Goal: Complete application form: Complete application form

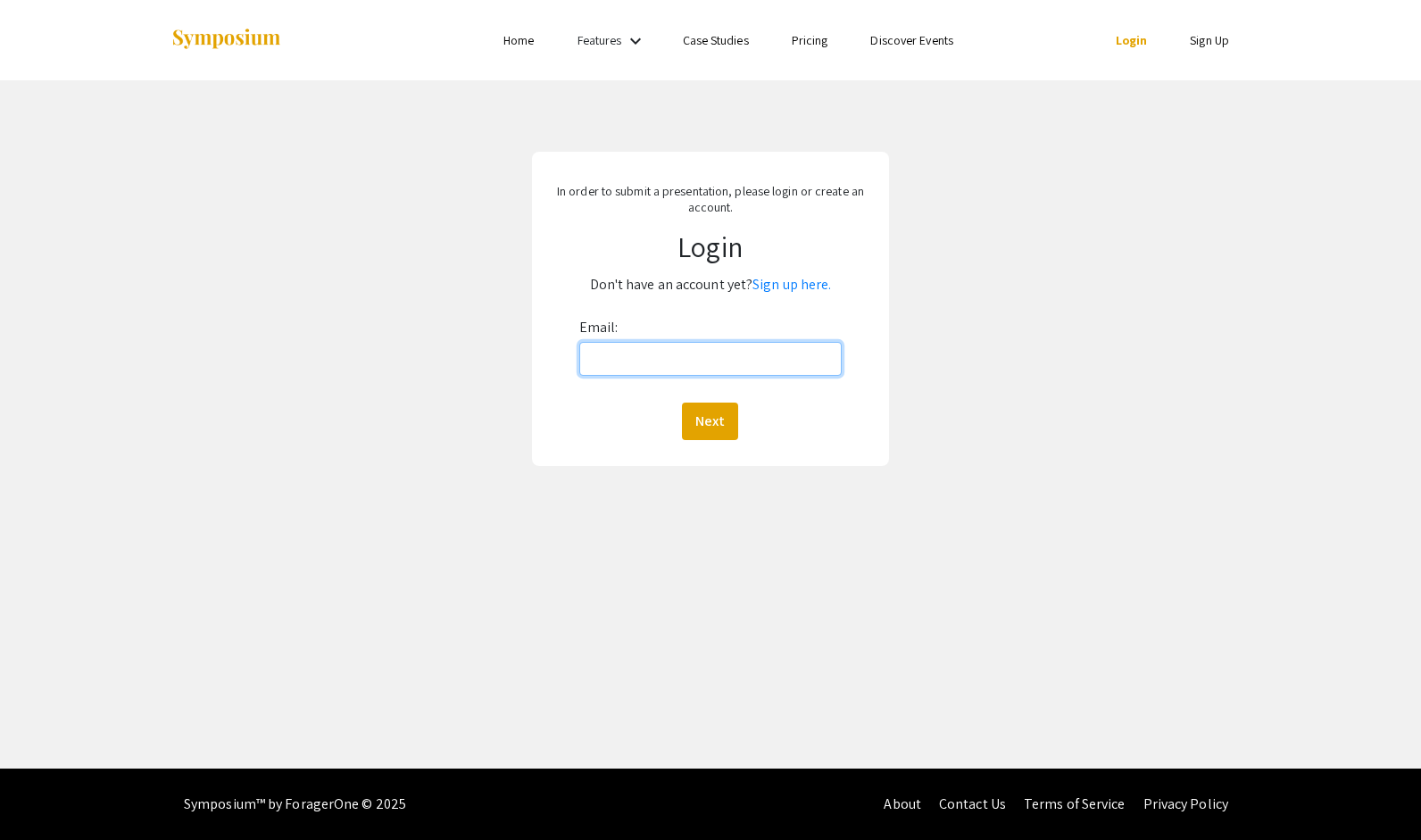
click at [657, 350] on input "Email:" at bounding box center [710, 359] width 263 height 34
type input "[EMAIL_ADDRESS][DOMAIN_NAME]"
click at [786, 285] on link "Sign up here." at bounding box center [792, 284] width 78 height 19
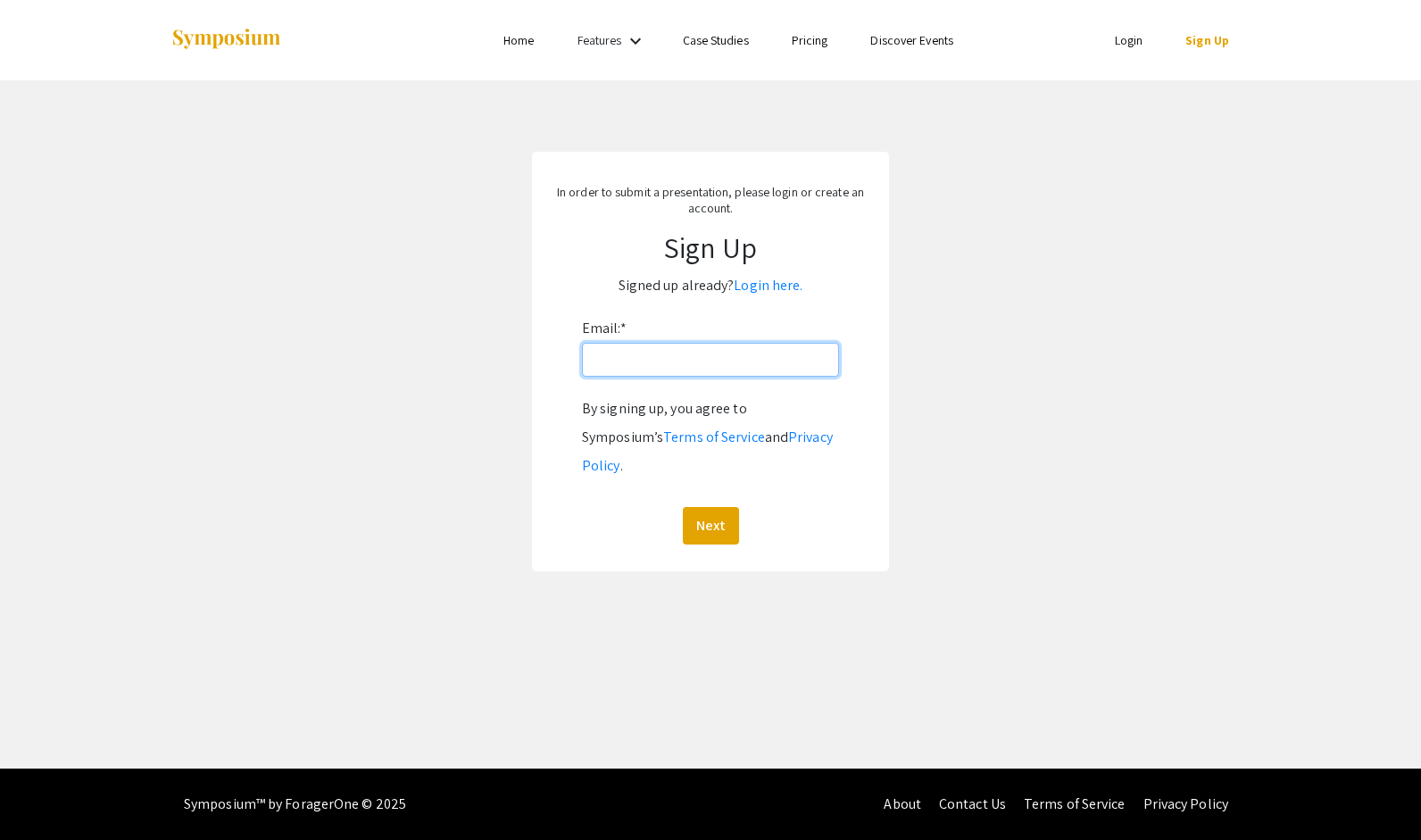
click at [672, 362] on input "Email: *" at bounding box center [710, 359] width 257 height 34
type input "[EMAIL_ADDRESS][DOMAIN_NAME]"
click at [717, 507] on button "Next" at bounding box center [710, 525] width 56 height 37
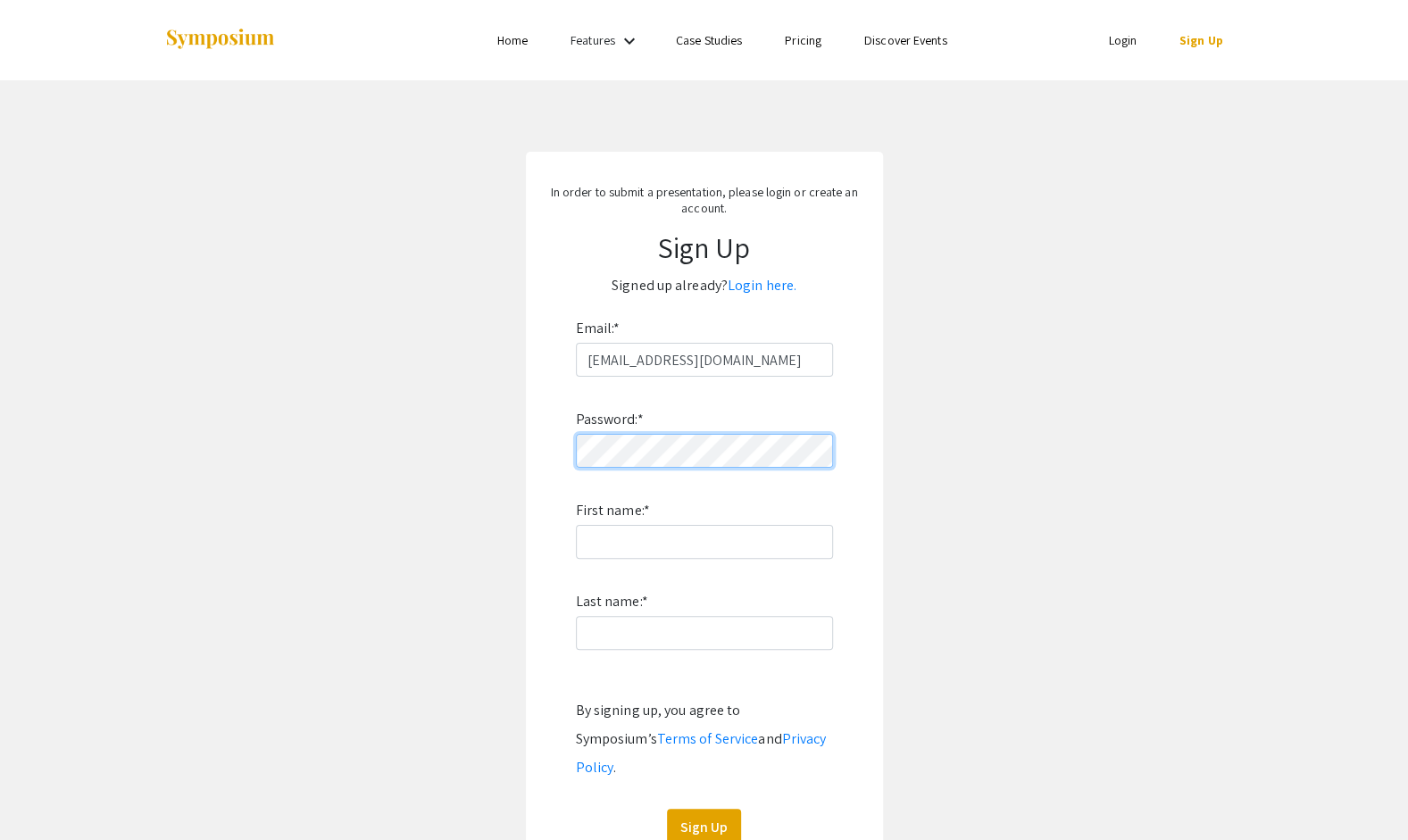
click at [540, 455] on div "In order to submit a presentation, please login or create an account. Sign Up S…" at bounding box center [704, 512] width 357 height 721
click at [691, 531] on input "First name: *" at bounding box center [705, 542] width 258 height 34
type input "[PERSON_NAME]"
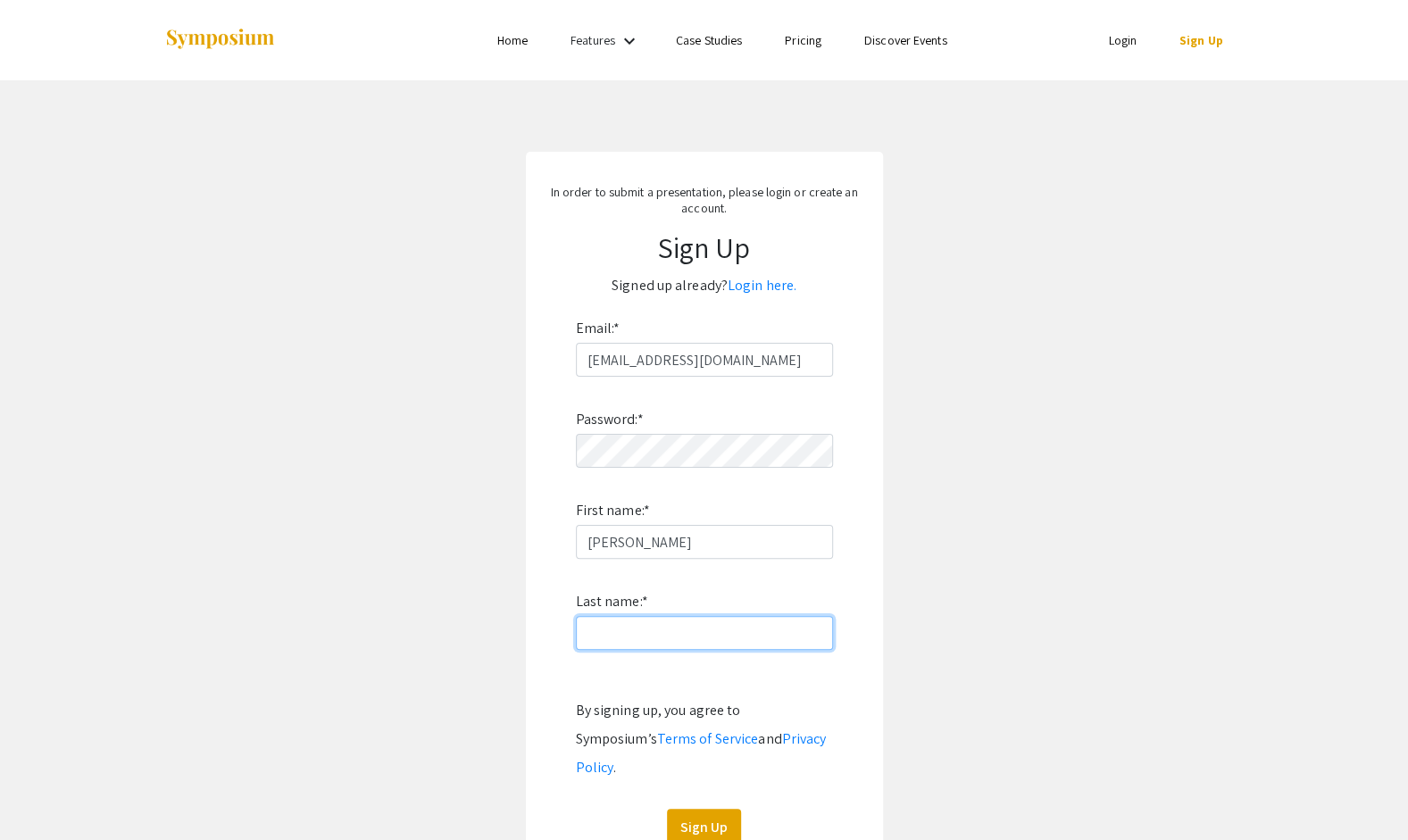
type input "[PERSON_NAME]"
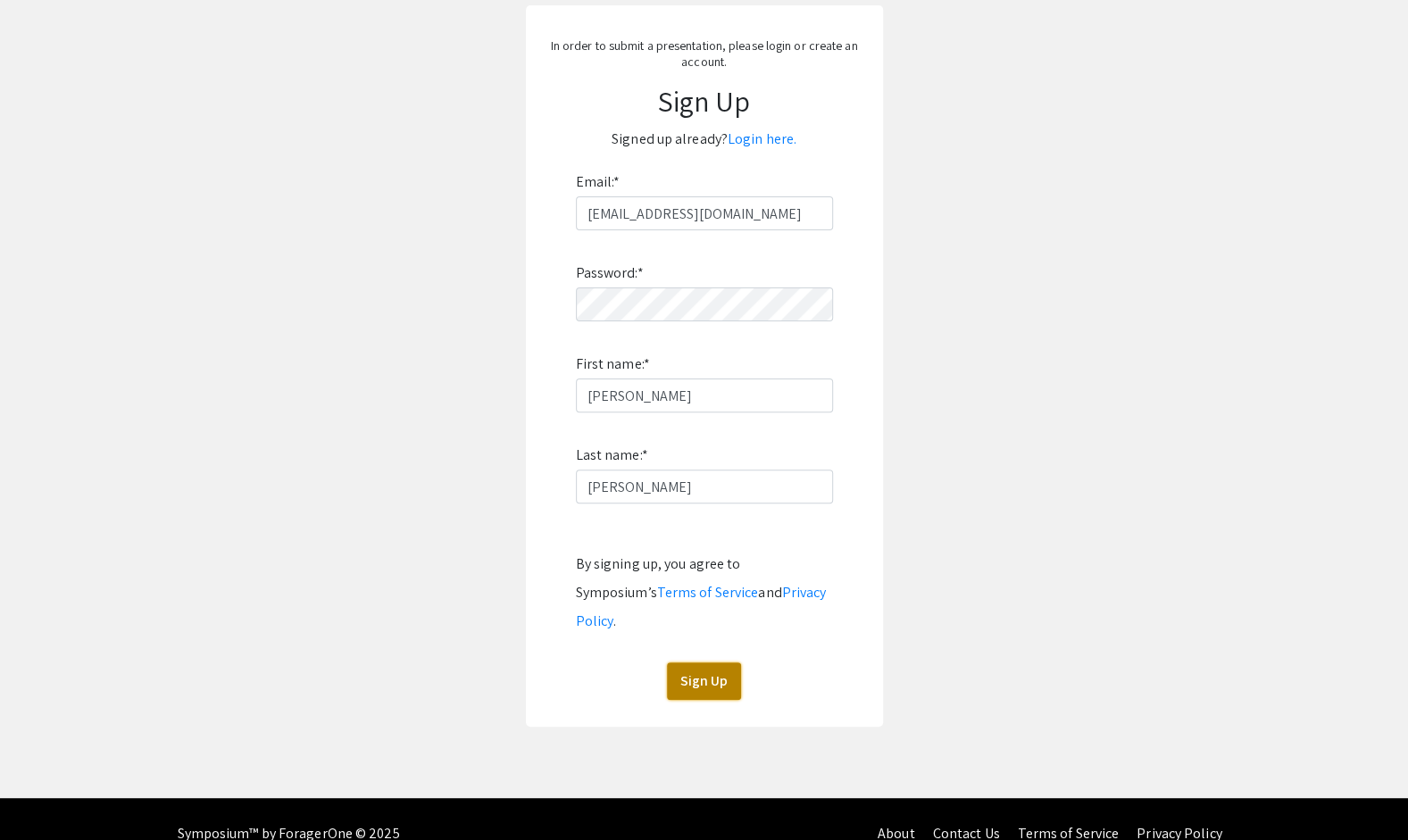
click at [703, 662] on button "Sign Up" at bounding box center [704, 680] width 74 height 37
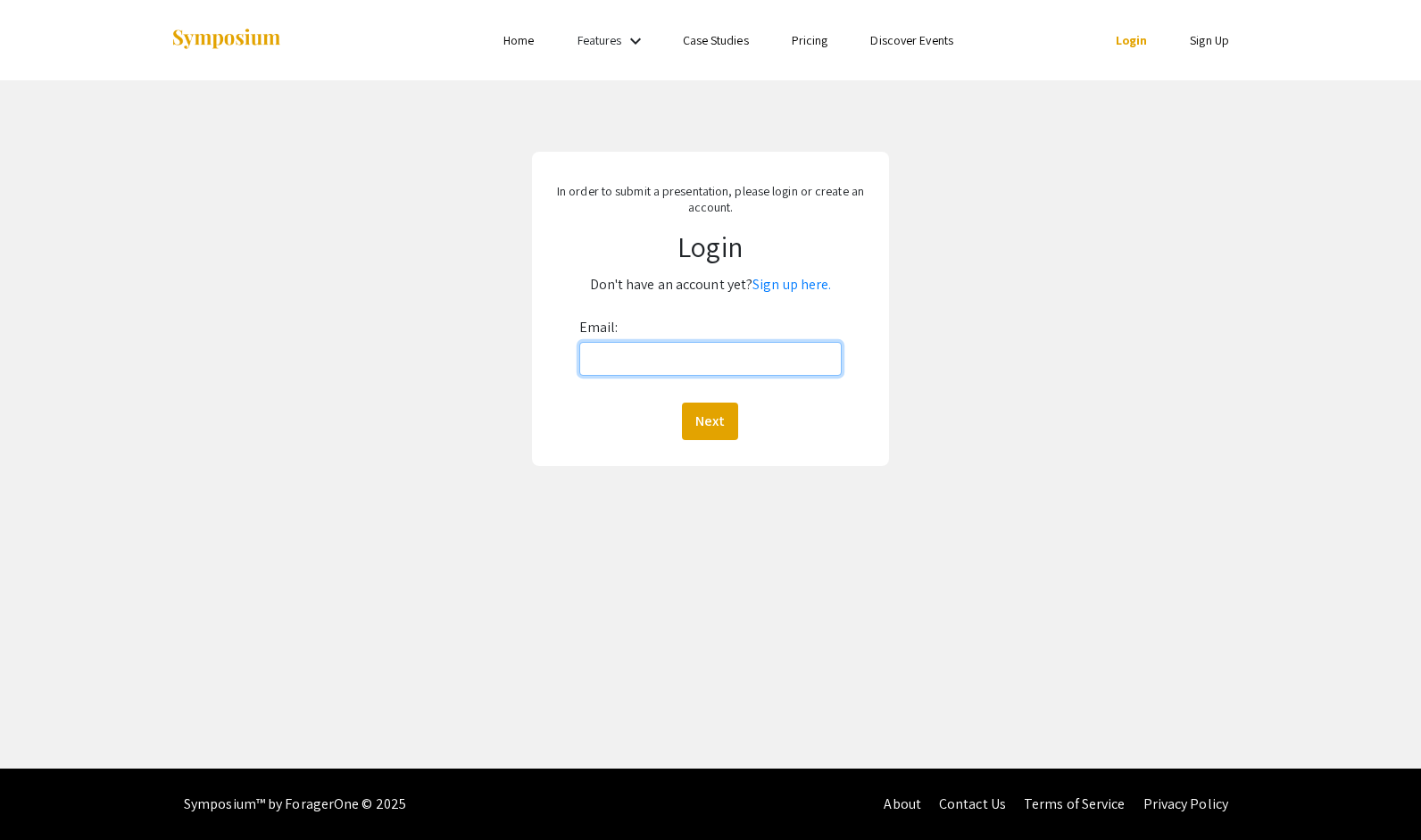
click at [630, 355] on input "Email:" at bounding box center [710, 359] width 263 height 34
type input "[EMAIL_ADDRESS][DOMAIN_NAME]"
click at [739, 430] on div "Next" at bounding box center [710, 420] width 263 height 37
click at [707, 414] on button "Next" at bounding box center [710, 420] width 56 height 37
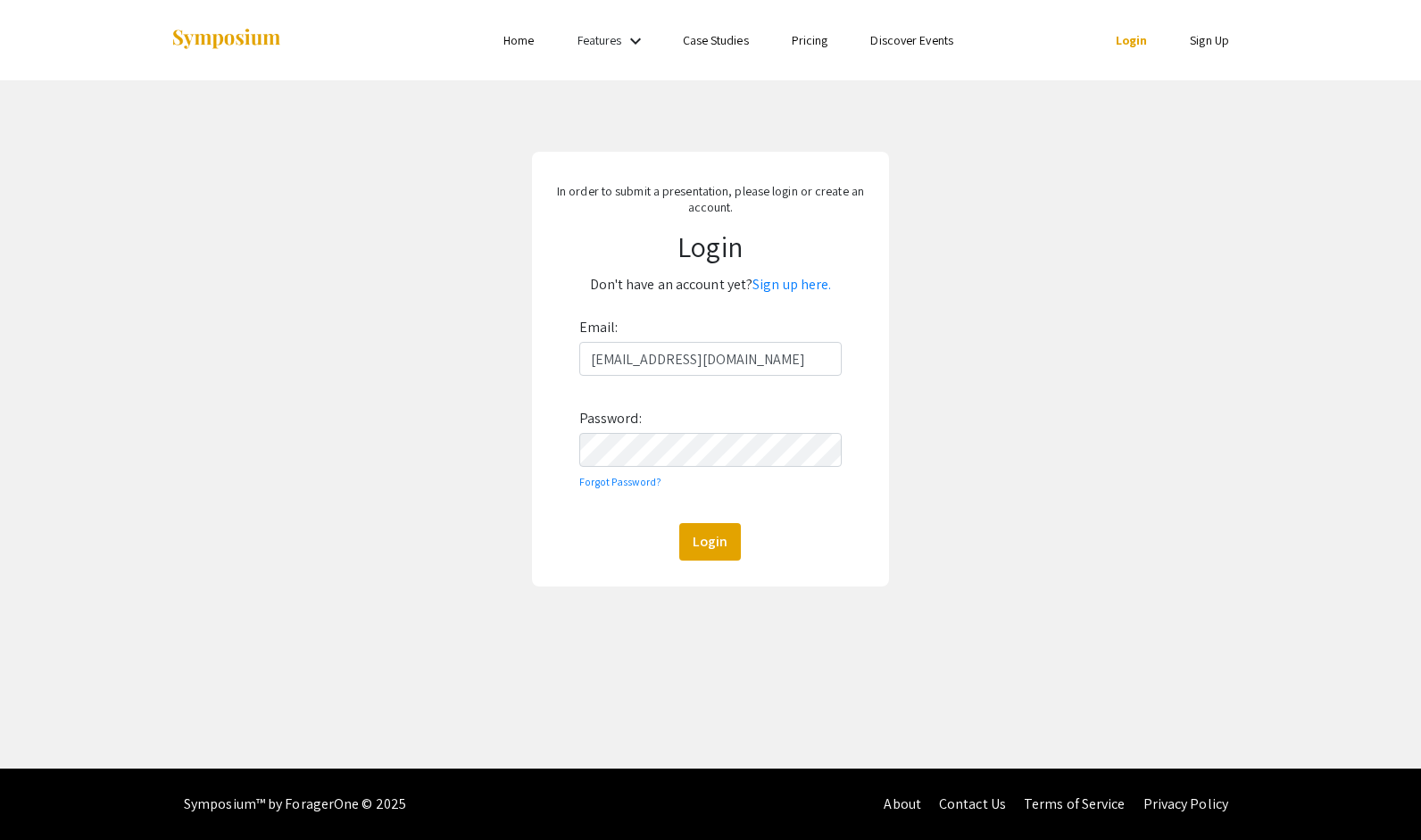
click at [690, 467] on div "Email: rvorce@osteo.wvsom.edu Password: Forgot Password? Login" at bounding box center [710, 437] width 263 height 247
click at [724, 550] on button "Login" at bounding box center [710, 541] width 62 height 37
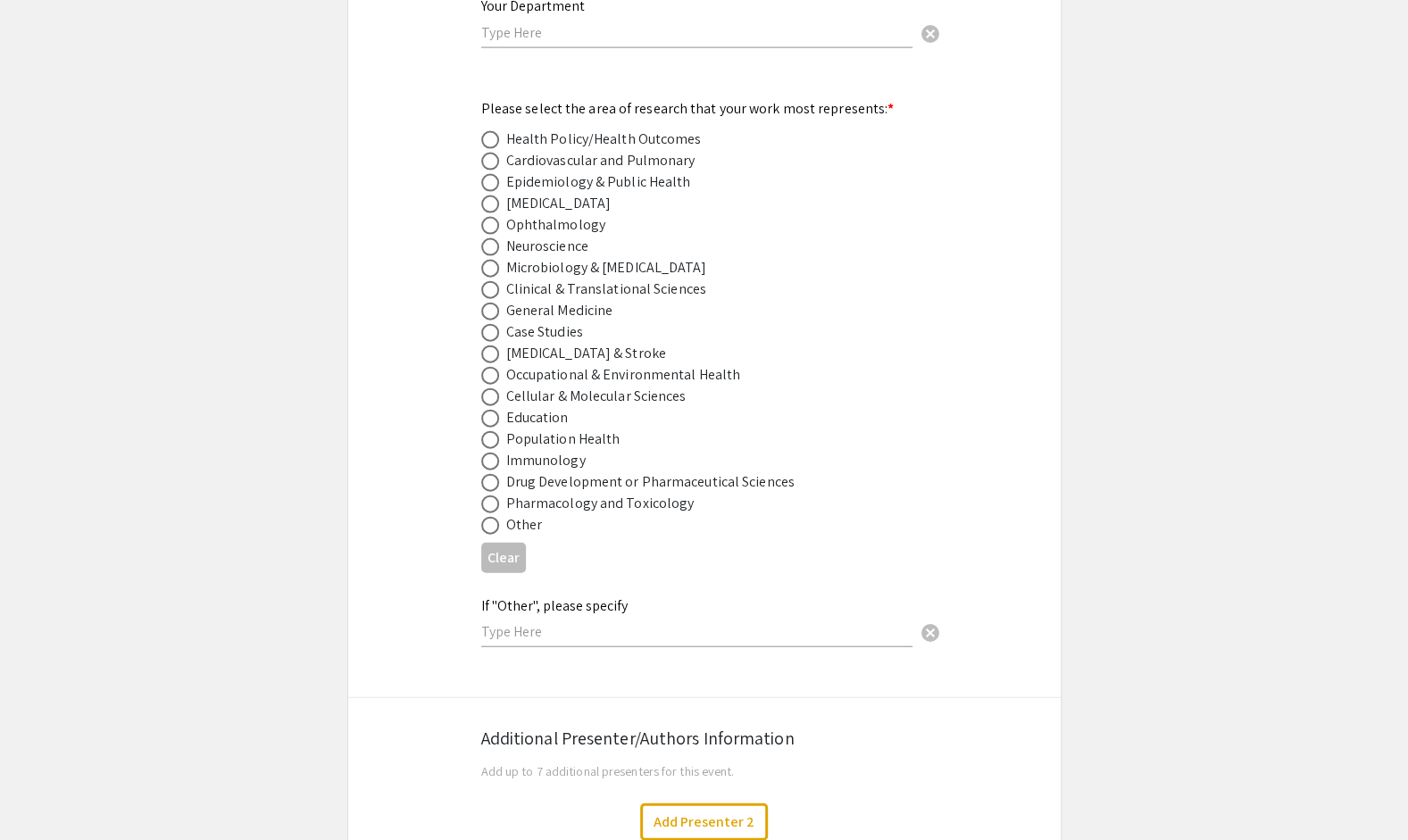
scroll to position [2374, 0]
click at [491, 323] on span at bounding box center [489, 332] width 18 height 18
click at [491, 323] on input "radio" at bounding box center [489, 332] width 18 height 18
radio input "true"
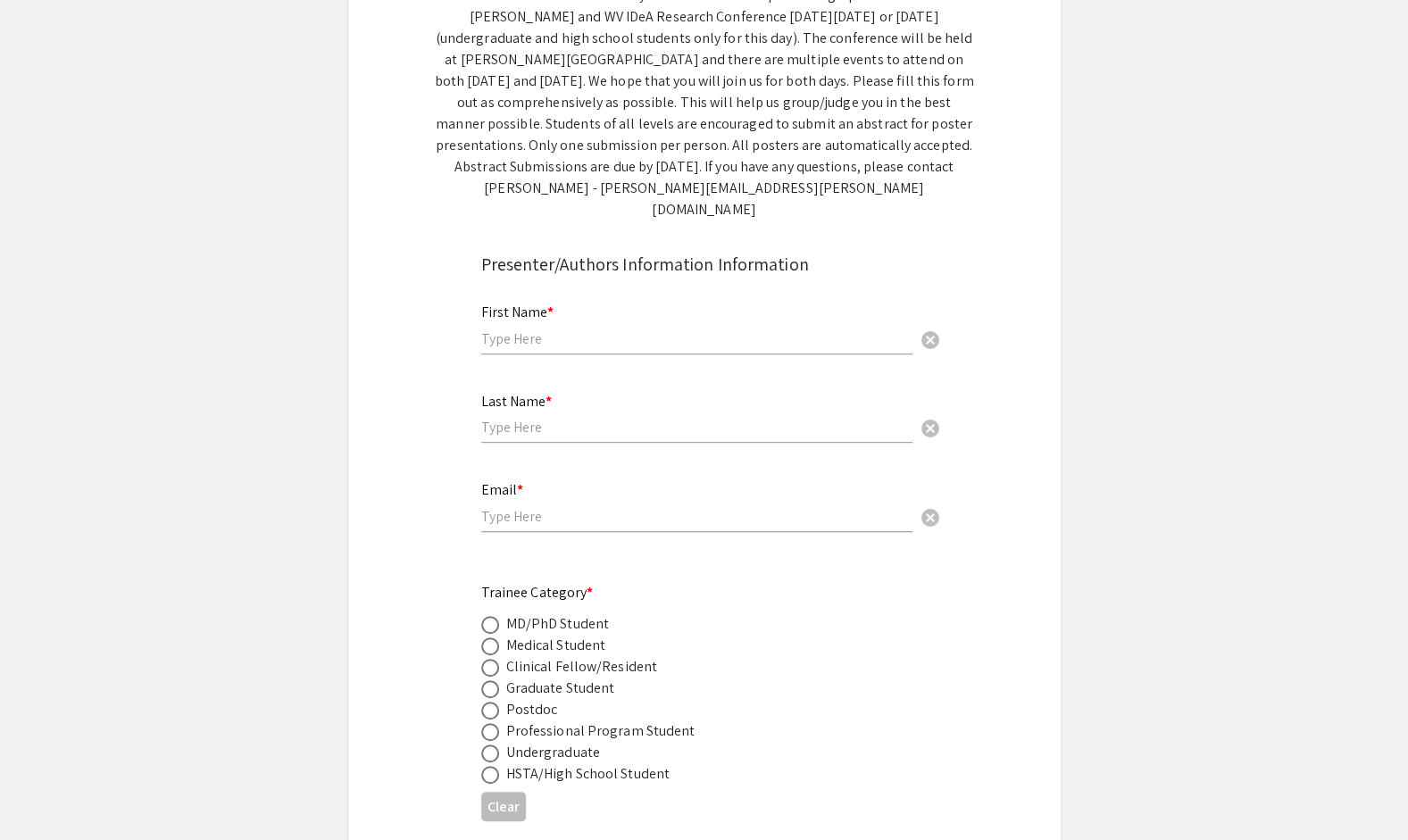
scroll to position [0, 0]
